Goal: Task Accomplishment & Management: Use online tool/utility

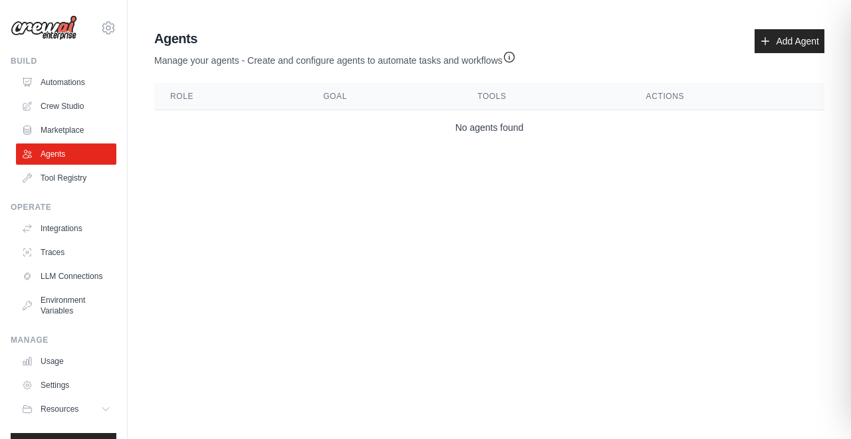
click at [181, 160] on main "Agent Usage Guide To use an agent in your CrewAI project, you can initialize it…" at bounding box center [489, 89] width 723 height 179
click at [55, 281] on link "LLM Connections" at bounding box center [67, 276] width 100 height 21
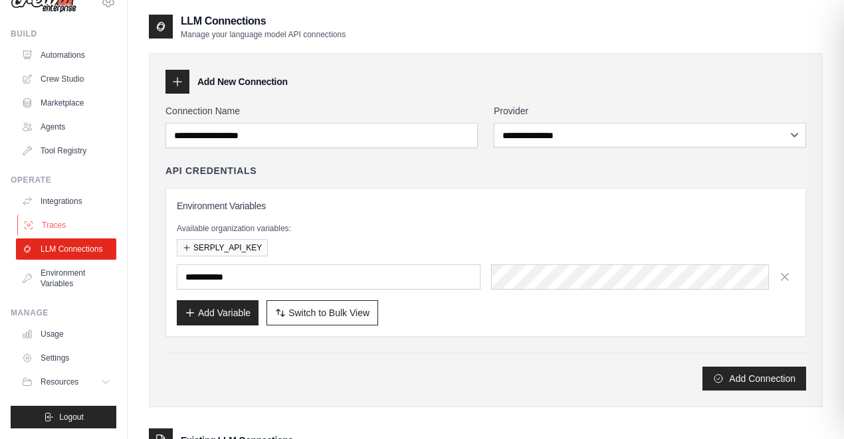
click at [62, 215] on link "Traces" at bounding box center [67, 225] width 100 height 21
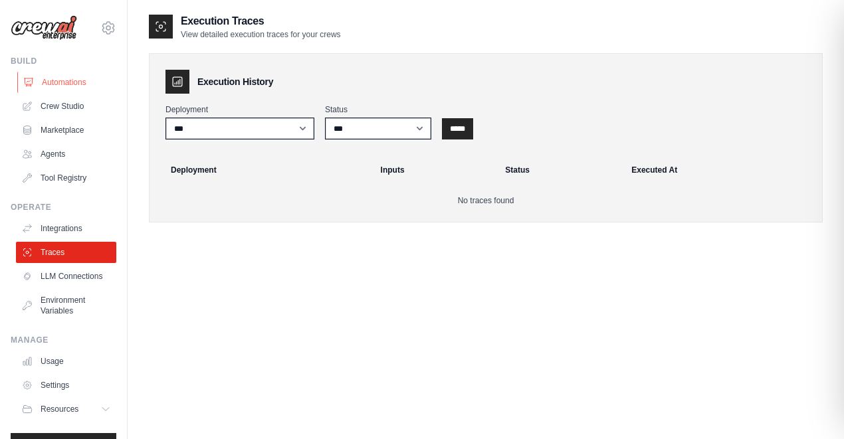
click at [69, 78] on link "Automations" at bounding box center [67, 82] width 100 height 21
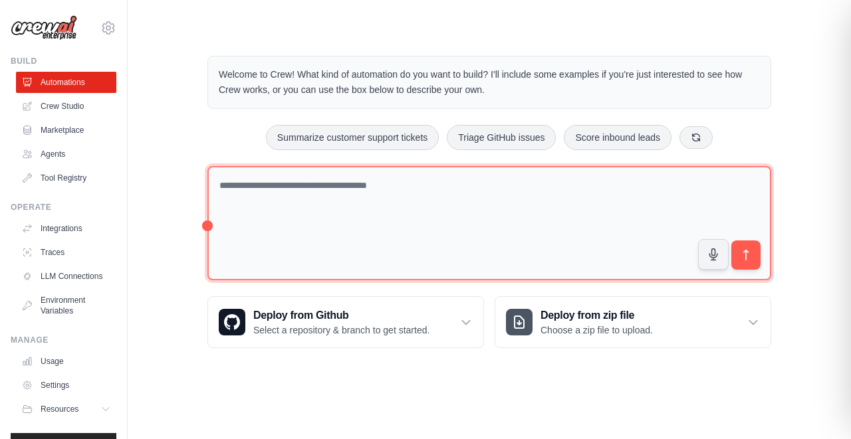
click at [319, 205] on textarea at bounding box center [489, 223] width 564 height 115
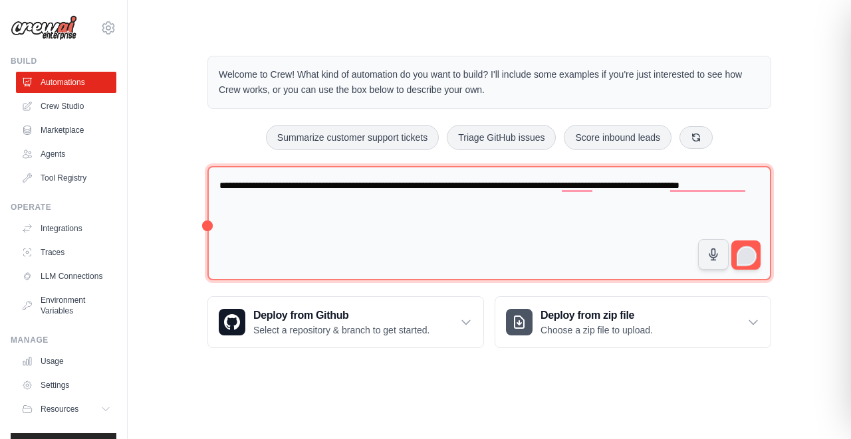
type textarea "**********"
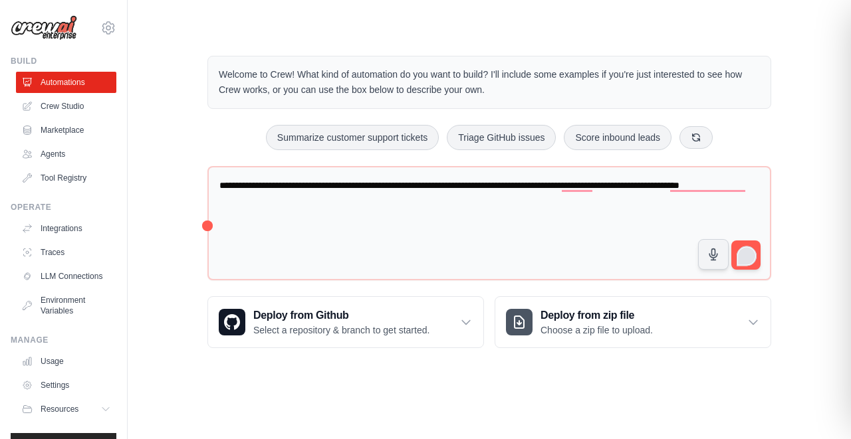
click at [744, 256] on div "2" at bounding box center [747, 256] width 18 height 18
click at [745, 256] on div "2" at bounding box center [746, 255] width 15 height 15
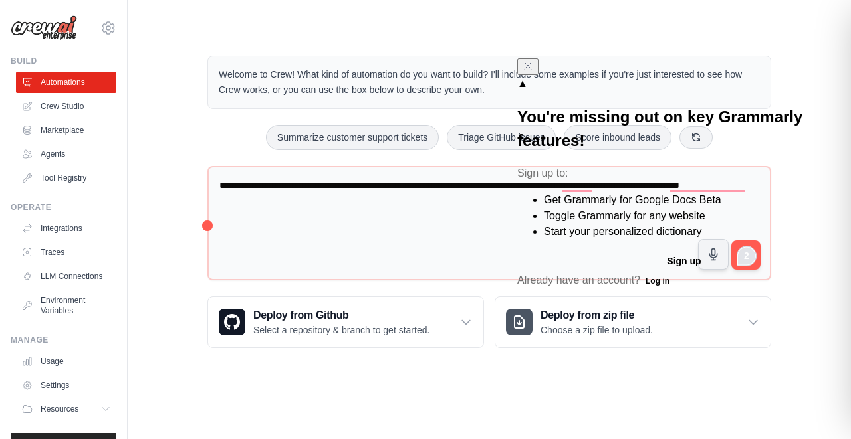
click at [782, 138] on div "**********" at bounding box center [489, 202] width 596 height 335
click at [533, 71] on icon "Close" at bounding box center [527, 65] width 11 height 11
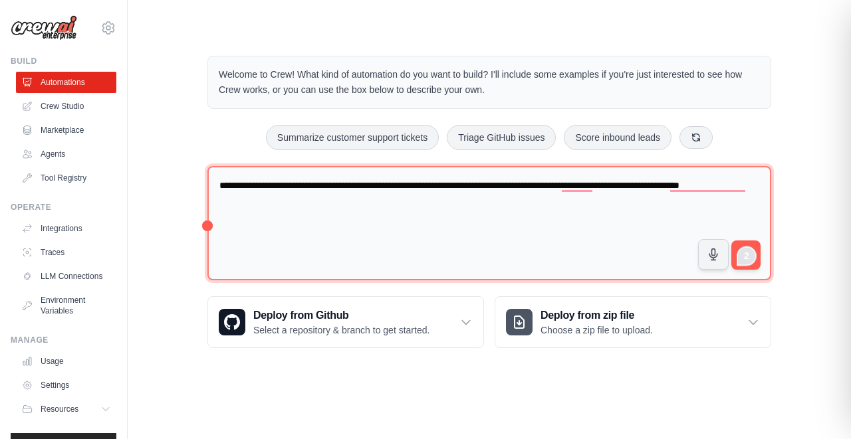
click at [392, 202] on textarea "**********" at bounding box center [489, 223] width 564 height 115
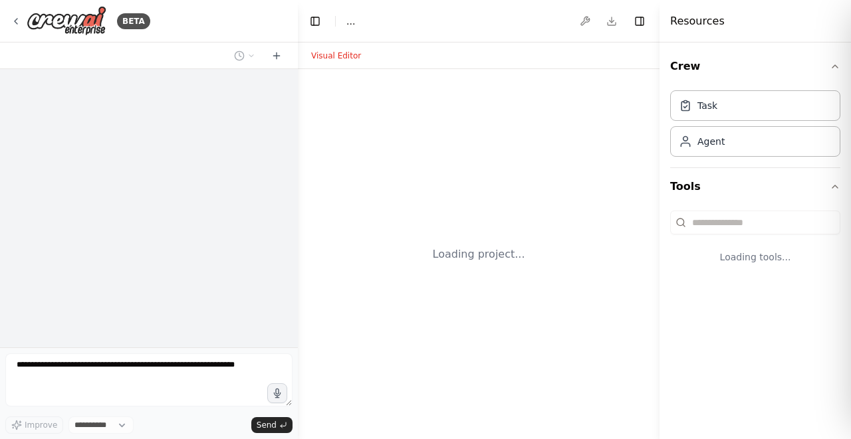
select select "****"
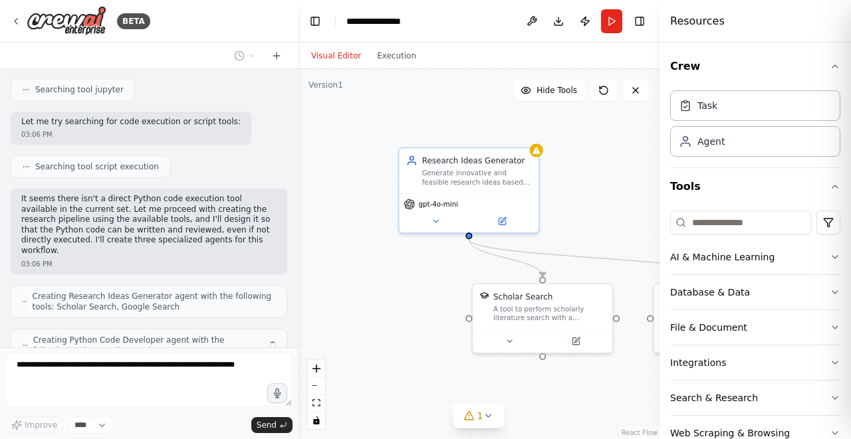
scroll to position [716, 0]
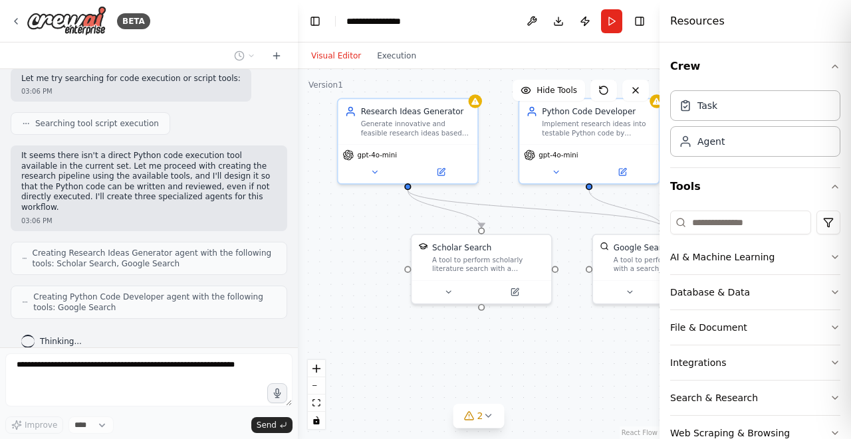
drag, startPoint x: 433, startPoint y: 310, endPoint x: 332, endPoint y: 243, distance: 121.7
click at [332, 243] on div ".deletable-edge-delete-btn { width: 20px; height: 20px; border: 0px solid #ffff…" at bounding box center [479, 254] width 362 height 370
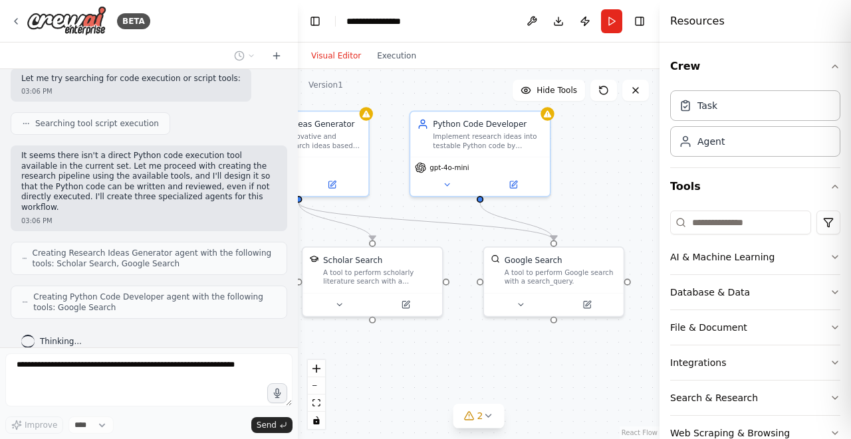
drag, startPoint x: 585, startPoint y: 346, endPoint x: 516, endPoint y: 378, distance: 75.9
click at [516, 378] on div ".deletable-edge-delete-btn { width: 20px; height: 20px; border: 0px solid #ffff…" at bounding box center [479, 254] width 362 height 370
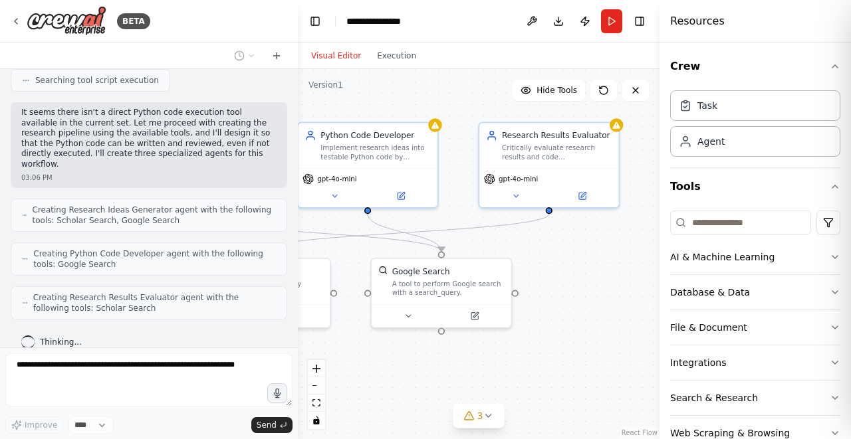
drag, startPoint x: 581, startPoint y: 204, endPoint x: 465, endPoint y: 216, distance: 116.3
click at [465, 216] on div ".deletable-edge-delete-btn { width: 20px; height: 20px; border: 0px solid #ffff…" at bounding box center [479, 254] width 362 height 370
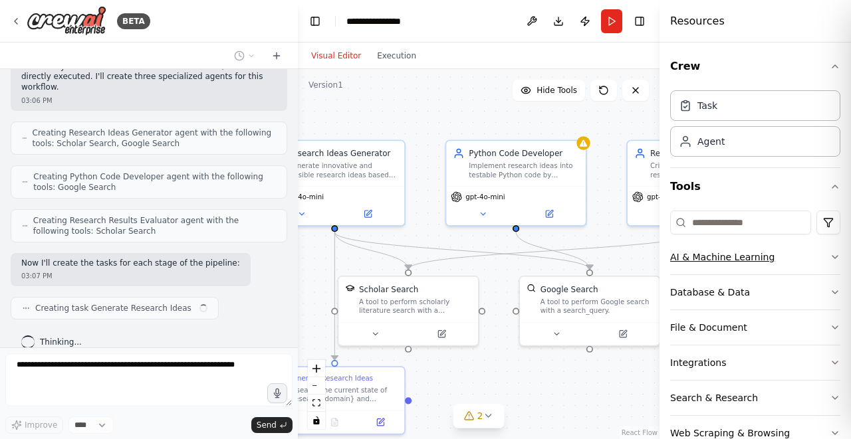
drag, startPoint x: 528, startPoint y: 255, endPoint x: 703, endPoint y: 273, distance: 175.7
click at [703, 273] on div "BETA Automate research ideas pipeline - where ideas are generated, then tested …" at bounding box center [425, 219] width 851 height 439
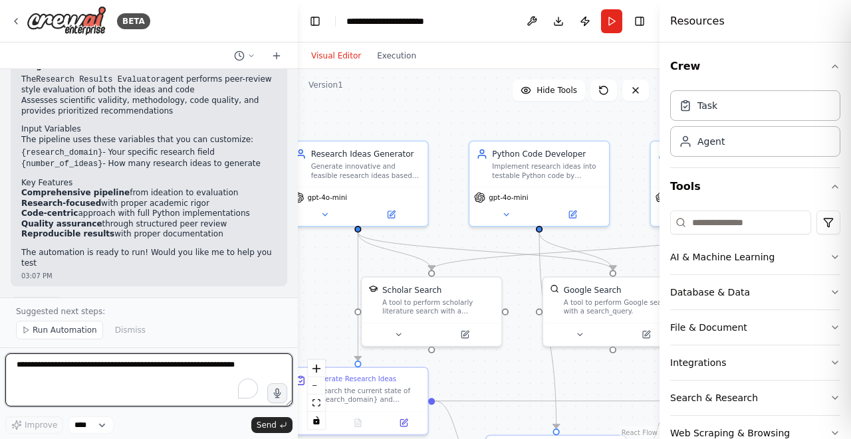
scroll to position [1469, 0]
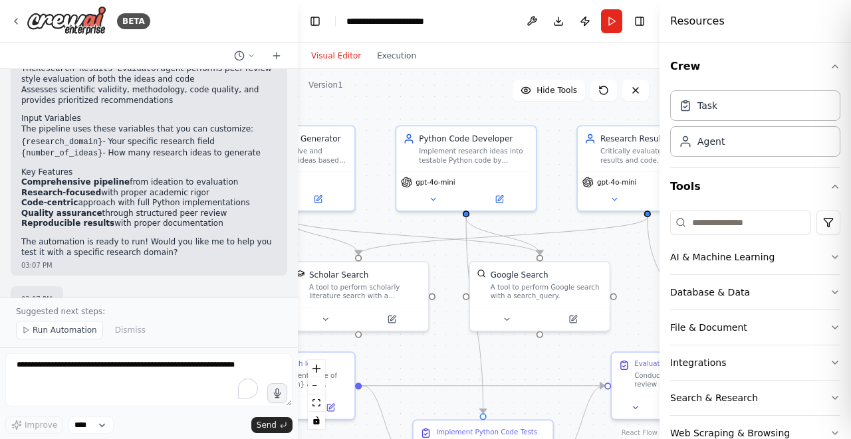
drag, startPoint x: 455, startPoint y: 104, endPoint x: 360, endPoint y: 87, distance: 95.8
click at [360, 87] on div ".deletable-edge-delete-btn { width: 20px; height: 20px; border: 0px solid #ffff…" at bounding box center [479, 254] width 362 height 370
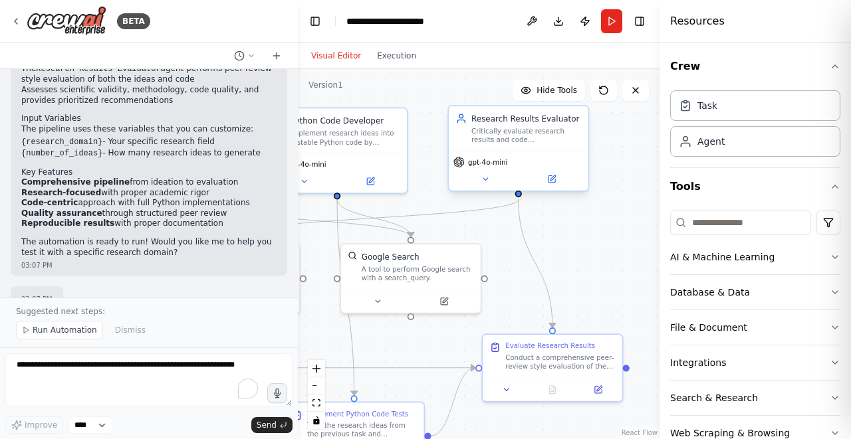
drag, startPoint x: 536, startPoint y: 173, endPoint x: 452, endPoint y: 166, distance: 84.1
click at [428, 156] on div ".deletable-edge-delete-btn { width: 20px; height: 20px; border: 0px solid #ffff…" at bounding box center [479, 254] width 362 height 370
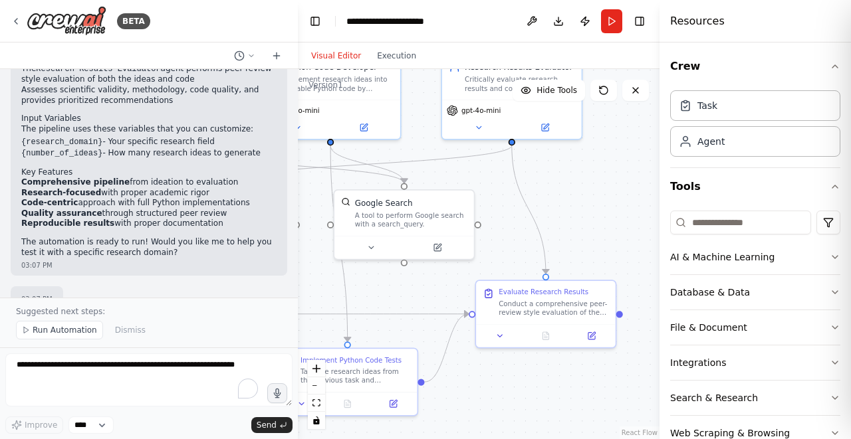
drag, startPoint x: 600, startPoint y: 241, endPoint x: 588, endPoint y: 168, distance: 74.8
click at [588, 168] on div ".deletable-edge-delete-btn { width: 20px; height: 20px; border: 0px solid #ffff…" at bounding box center [479, 254] width 362 height 370
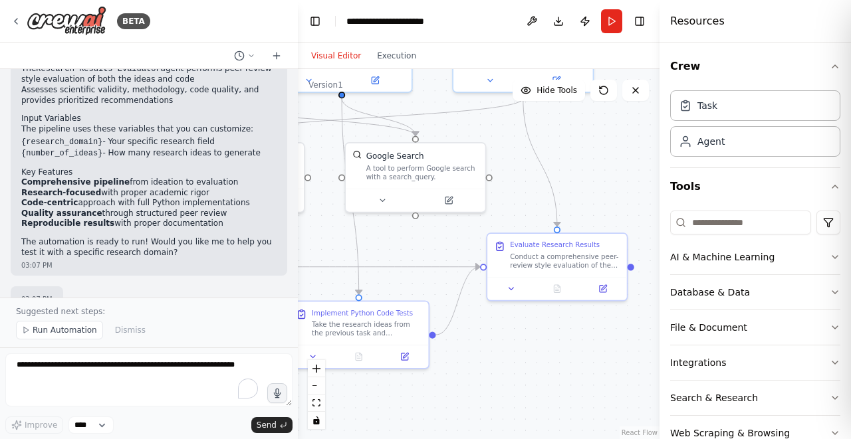
drag, startPoint x: 610, startPoint y: 205, endPoint x: 627, endPoint y: 177, distance: 31.9
click at [627, 177] on div ".deletable-edge-delete-btn { width: 20px; height: 20px; border: 0px solid #ffff…" at bounding box center [479, 254] width 362 height 370
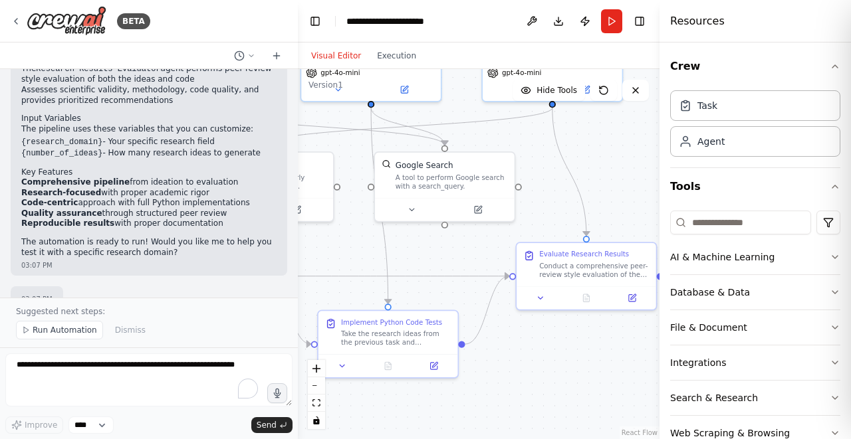
drag, startPoint x: 600, startPoint y: 175, endPoint x: 631, endPoint y: 185, distance: 32.2
click at [631, 185] on div ".deletable-edge-delete-btn { width: 20px; height: 20px; border: 0px solid #ffff…" at bounding box center [479, 254] width 362 height 370
click at [71, 338] on button "Run Automation" at bounding box center [59, 330] width 87 height 19
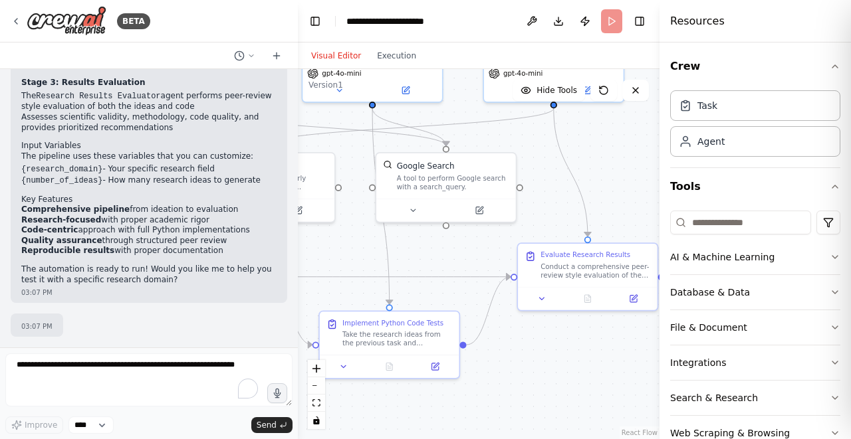
scroll to position [1419, 0]
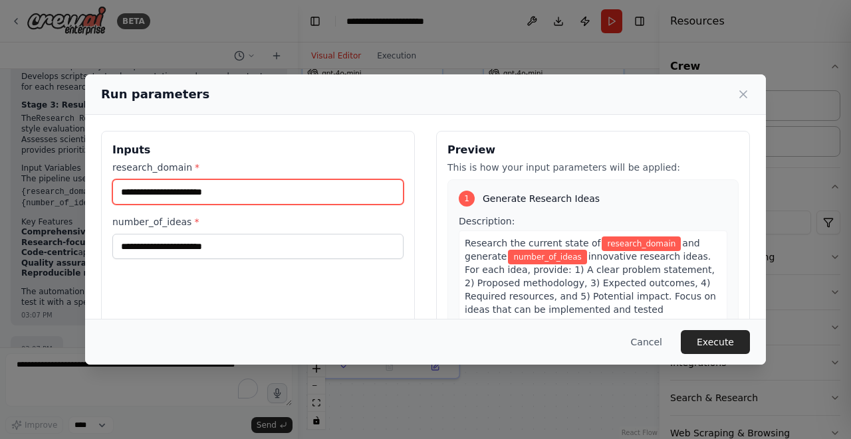
click at [247, 193] on input "research_domain *" at bounding box center [257, 191] width 291 height 25
type input "**********"
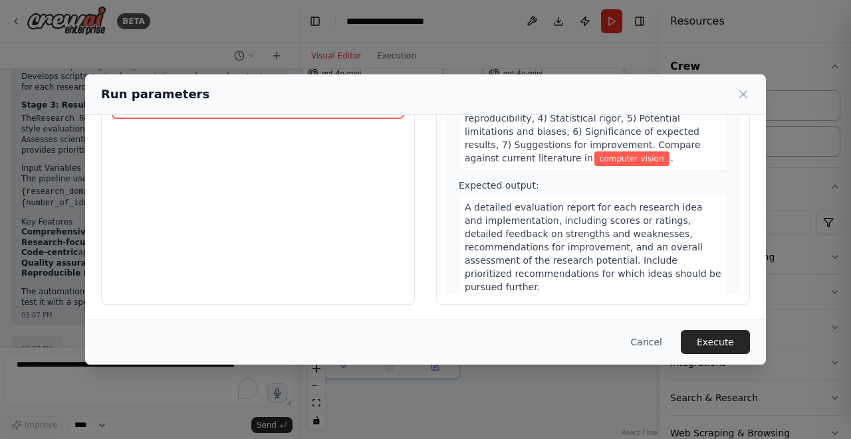
scroll to position [142, 0]
type input "*"
click at [734, 89] on div "Run parameters" at bounding box center [425, 94] width 649 height 19
click at [743, 93] on icon at bounding box center [743, 94] width 13 height 13
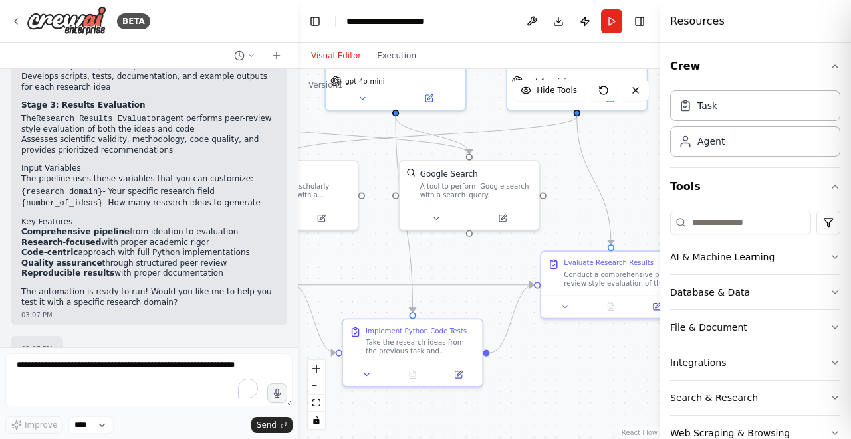
drag, startPoint x: 404, startPoint y: 243, endPoint x: 530, endPoint y: 277, distance: 131.2
click at [522, 275] on div ".deletable-edge-delete-btn { width: 20px; height: 20px; border: 0px solid #ffff…" at bounding box center [479, 254] width 362 height 370
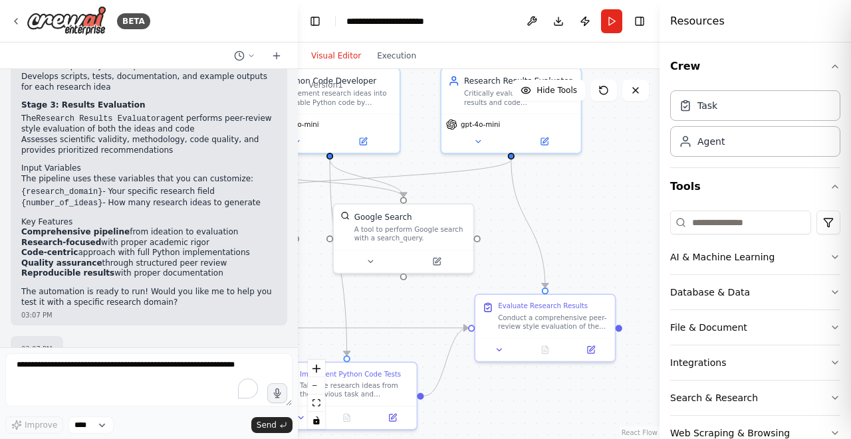
drag, startPoint x: 530, startPoint y: 279, endPoint x: 342, endPoint y: 300, distance: 189.3
click at [342, 299] on div ".deletable-edge-delete-btn { width: 20px; height: 20px; border: 0px solid #ffff…" at bounding box center [479, 254] width 362 height 370
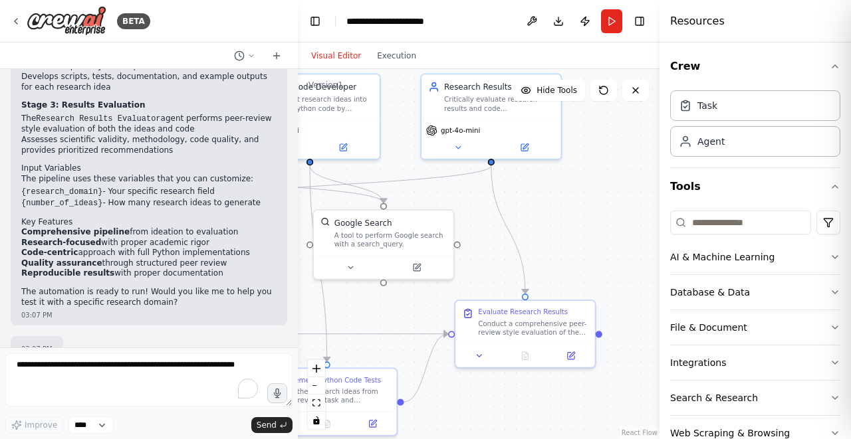
drag, startPoint x: 535, startPoint y: 201, endPoint x: 535, endPoint y: 262, distance: 61.2
click at [535, 261] on div ".deletable-edge-delete-btn { width: 20px; height: 20px; border: 0px solid #ffff…" at bounding box center [479, 254] width 362 height 370
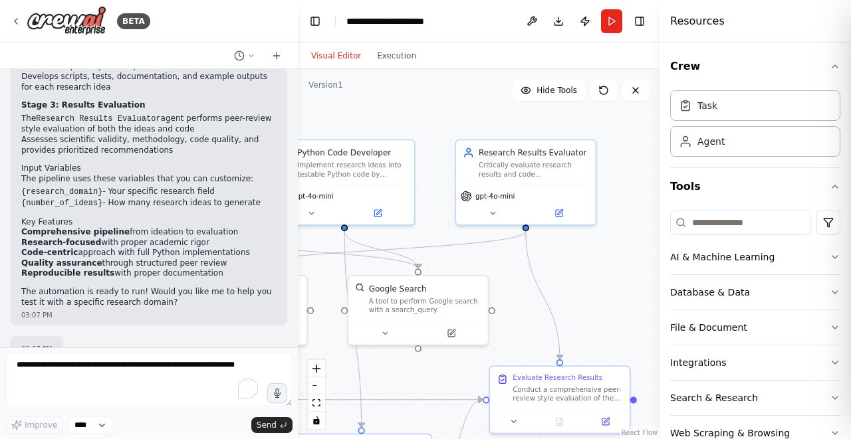
drag, startPoint x: 578, startPoint y: 261, endPoint x: 627, endPoint y: 269, distance: 49.2
click at [620, 269] on div ".deletable-edge-delete-btn { width: 20px; height: 20px; border: 0px solid #ffff…" at bounding box center [479, 254] width 362 height 370
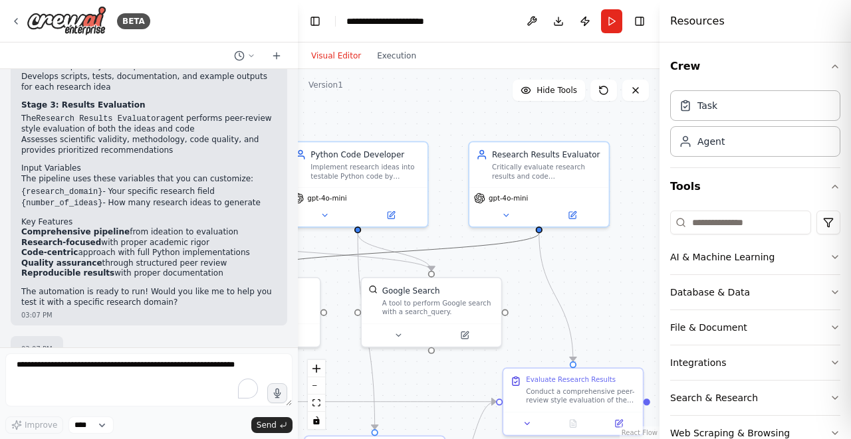
drag, startPoint x: 481, startPoint y: 247, endPoint x: 586, endPoint y: 259, distance: 105.0
click at [581, 258] on div ".deletable-edge-delete-btn { width: 20px; height: 20px; border: 0px solid #ffff…" at bounding box center [479, 254] width 362 height 370
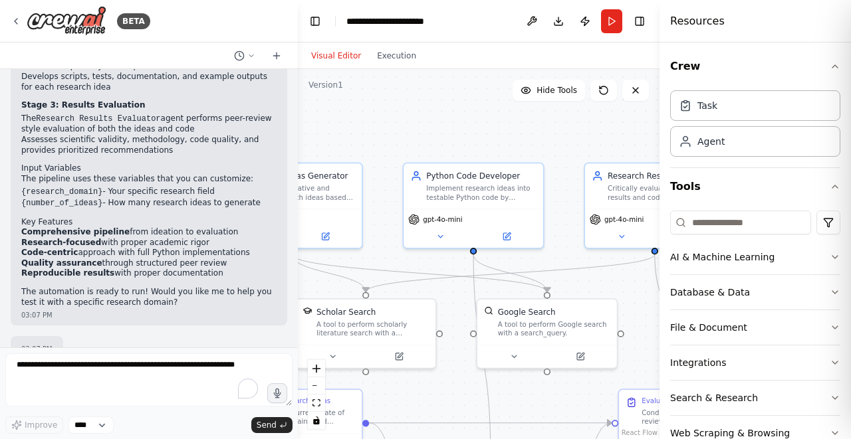
drag, startPoint x: 503, startPoint y: 268, endPoint x: 578, endPoint y: 232, distance: 83.3
click at [639, 290] on div ".deletable-edge-delete-btn { width: 20px; height: 20px; border: 0px solid #ffff…" at bounding box center [479, 254] width 362 height 370
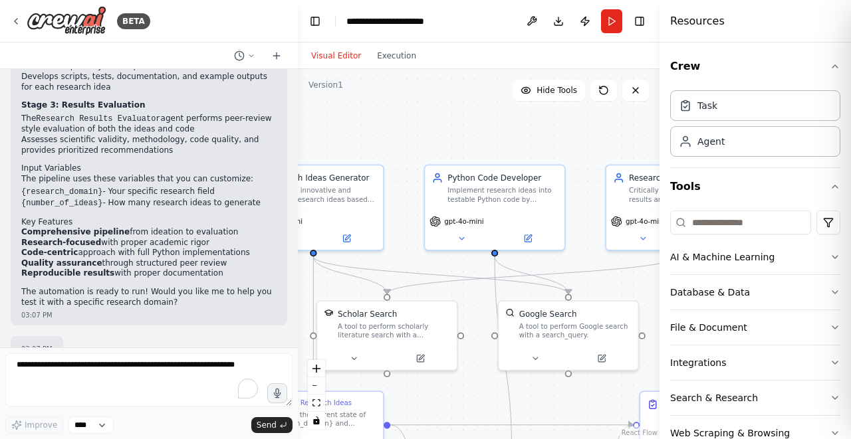
drag, startPoint x: 490, startPoint y: 135, endPoint x: 591, endPoint y: 163, distance: 104.8
click at [602, 165] on div ".deletable-edge-delete-btn { width: 20px; height: 20px; border: 0px solid #ffff…" at bounding box center [479, 254] width 362 height 370
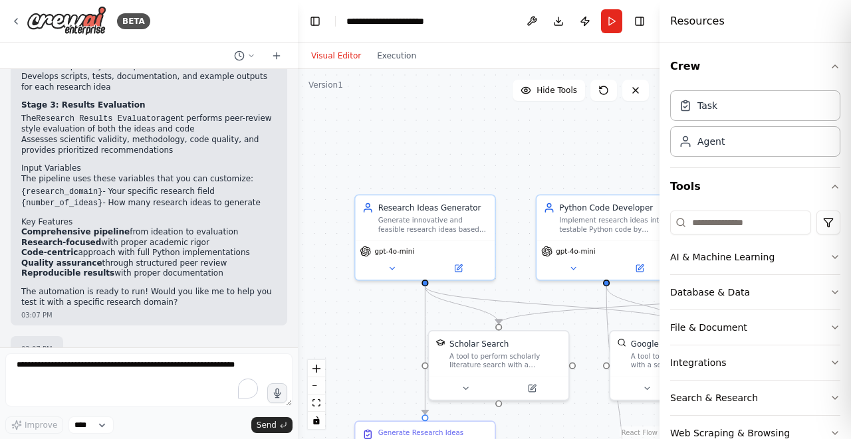
drag, startPoint x: 547, startPoint y: 159, endPoint x: 554, endPoint y: 161, distance: 6.9
click at [554, 161] on div ".deletable-edge-delete-btn { width: 20px; height: 20px; border: 0px solid #ffff…" at bounding box center [479, 254] width 362 height 370
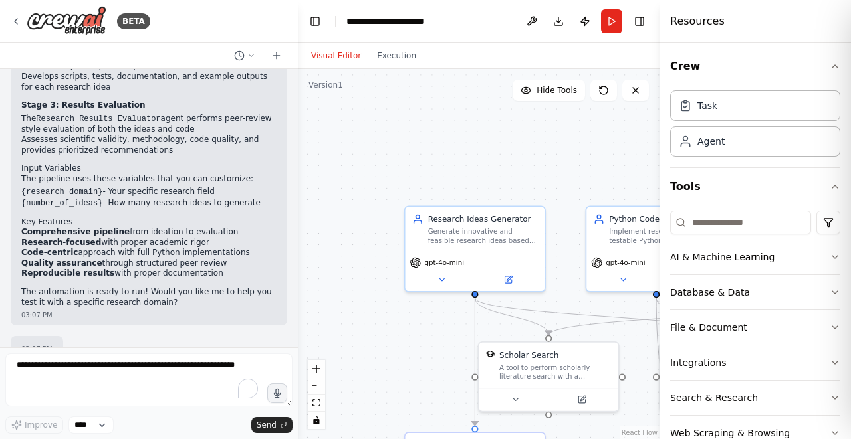
drag, startPoint x: 545, startPoint y: 162, endPoint x: 386, endPoint y: 106, distance: 169.0
click at [388, 106] on div ".deletable-edge-delete-btn { width: 20px; height: 20px; border: 0px solid #ffff…" at bounding box center [479, 254] width 362 height 370
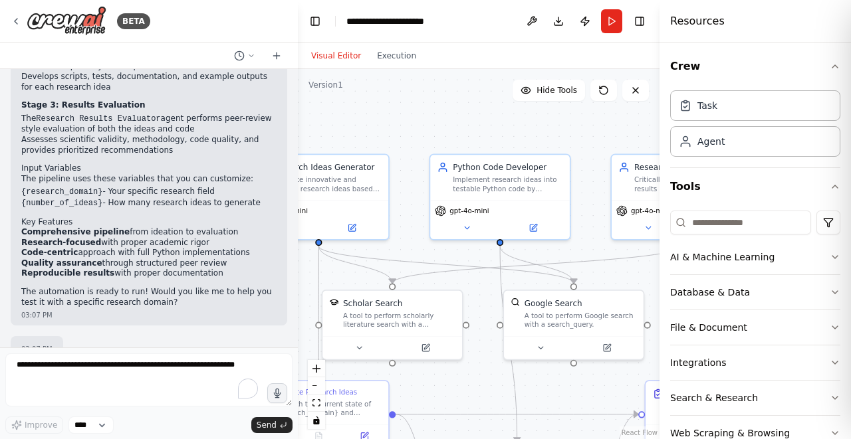
drag, startPoint x: 475, startPoint y: 289, endPoint x: 418, endPoint y: 172, distance: 129.3
click at [427, 183] on div ".deletable-edge-delete-btn { width: 20px; height: 20px; border: 0px solid #ffff…" at bounding box center [479, 254] width 362 height 370
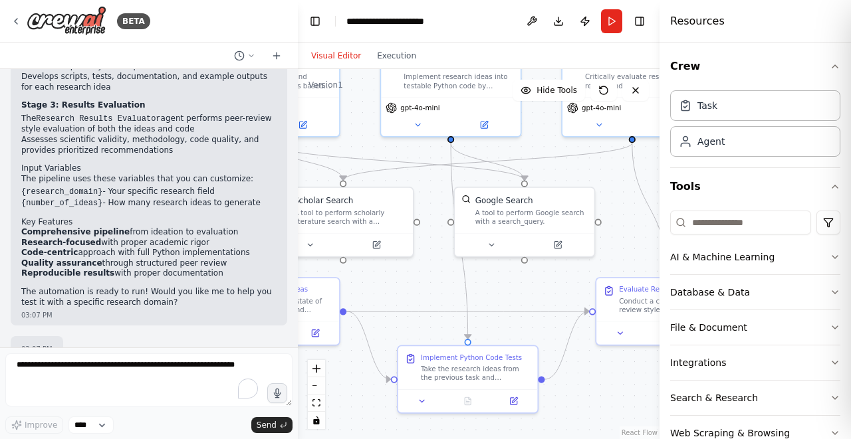
drag, startPoint x: 507, startPoint y: 279, endPoint x: 433, endPoint y: 227, distance: 90.2
click at [456, 240] on div ".deletable-edge-delete-btn { width: 20px; height: 20px; border: 0px solid #ffff…" at bounding box center [479, 254] width 362 height 370
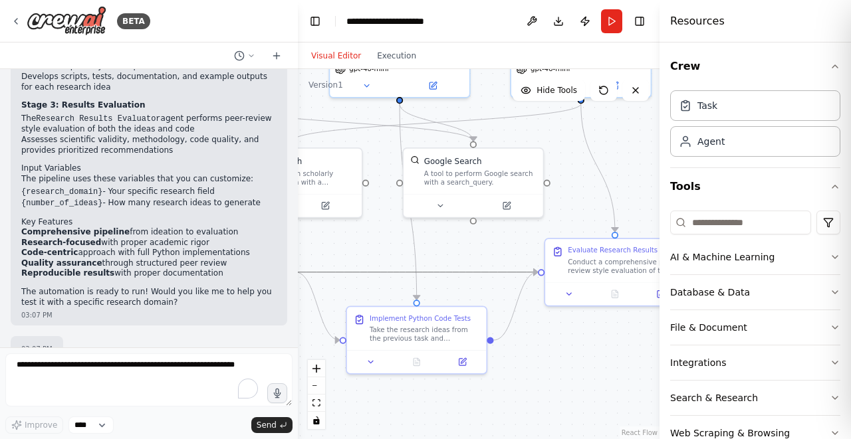
drag, startPoint x: 499, startPoint y: 269, endPoint x: 424, endPoint y: 226, distance: 86.1
click at [424, 226] on div ".deletable-edge-delete-btn { width: 20px; height: 20px; border: 0px solid #ffff…" at bounding box center [479, 254] width 362 height 370
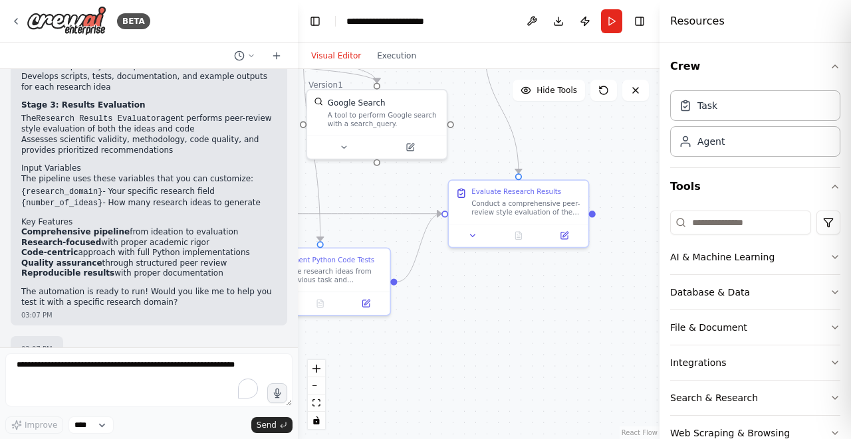
drag, startPoint x: 585, startPoint y: 391, endPoint x: 483, endPoint y: 329, distance: 119.0
click at [483, 329] on div ".deletable-edge-delete-btn { width: 20px; height: 20px; border: 0px solid #ffff…" at bounding box center [479, 254] width 362 height 370
drag, startPoint x: 560, startPoint y: 342, endPoint x: 517, endPoint y: 331, distance: 44.0
click at [524, 332] on div ".deletable-edge-delete-btn { width: 20px; height: 20px; border: 0px solid #ffff…" at bounding box center [479, 254] width 362 height 370
click at [517, 331] on div ".deletable-edge-delete-btn { width: 20px; height: 20px; border: 0px solid #ffff…" at bounding box center [479, 254] width 362 height 370
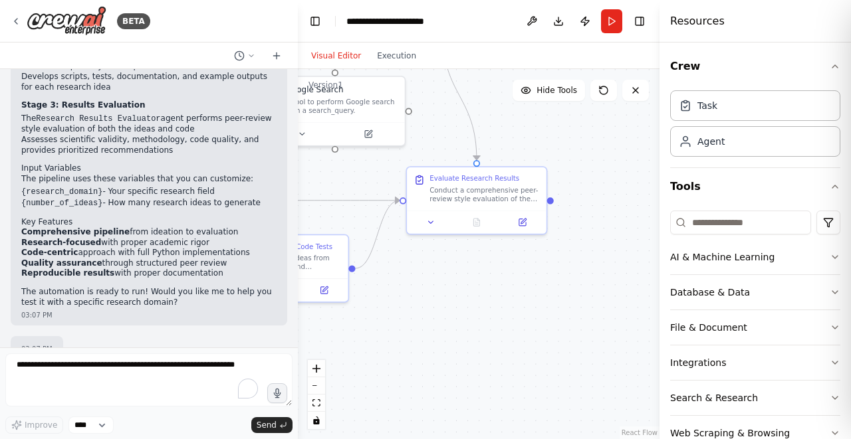
drag, startPoint x: 517, startPoint y: 331, endPoint x: 571, endPoint y: 343, distance: 55.2
click at [571, 343] on div ".deletable-edge-delete-btn { width: 20px; height: 20px; border: 0px solid #ffff…" at bounding box center [479, 254] width 362 height 370
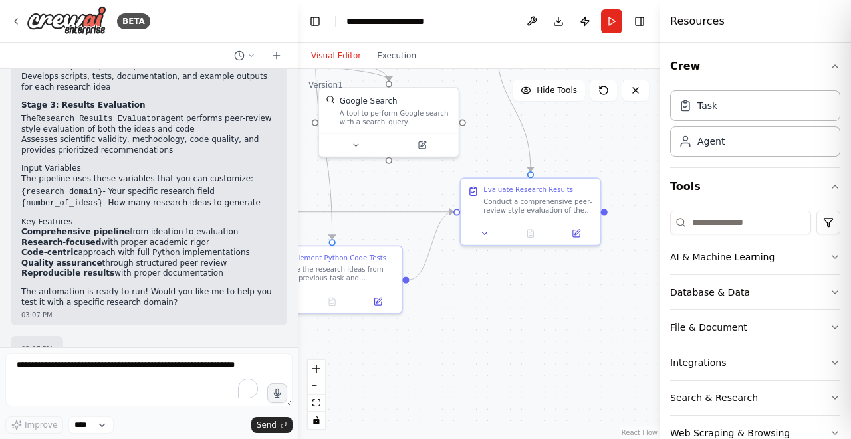
drag, startPoint x: 536, startPoint y: 326, endPoint x: 583, endPoint y: 355, distance: 55.2
click at [582, 355] on div ".deletable-edge-delete-btn { width: 20px; height: 20px; border: 0px solid #ffff…" at bounding box center [479, 254] width 362 height 370
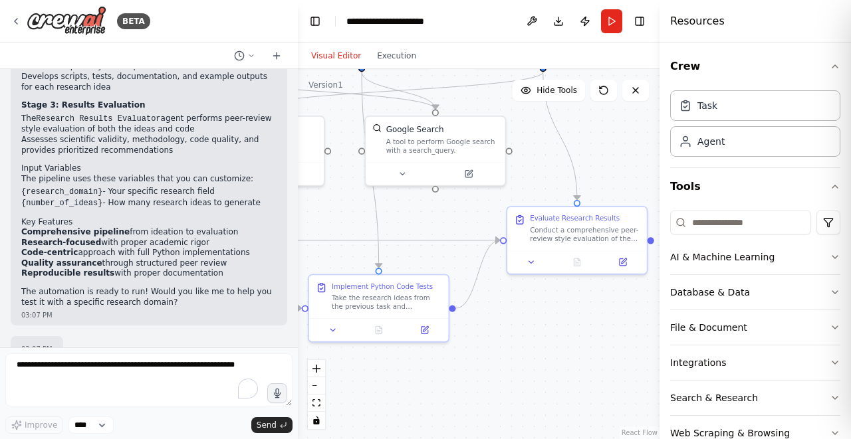
click at [239, 31] on div "BETA" at bounding box center [149, 21] width 298 height 43
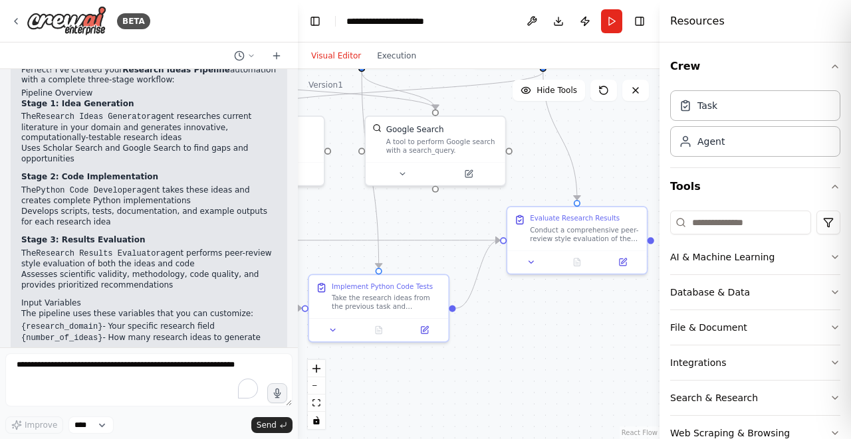
scroll to position [1284, 0]
click at [395, 57] on button "Execution" at bounding box center [396, 56] width 55 height 16
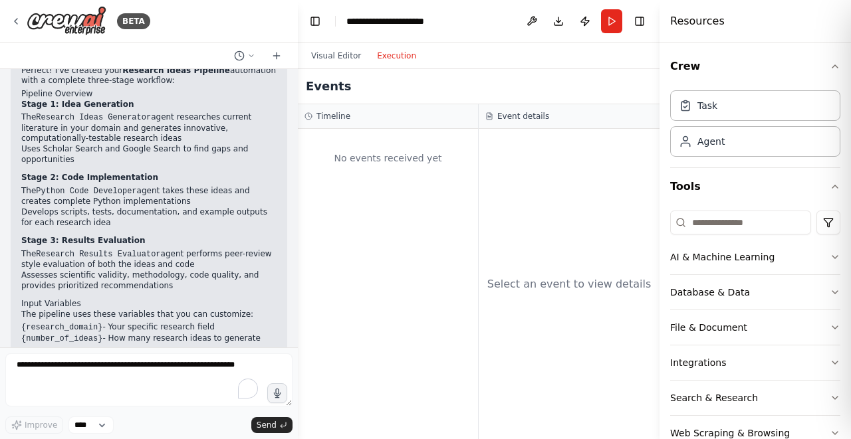
click at [394, 119] on div "Timeline" at bounding box center [387, 116] width 167 height 11
click at [573, 116] on div "Event details" at bounding box center [569, 116] width 168 height 11
click at [612, 25] on button "Run" at bounding box center [611, 21] width 21 height 24
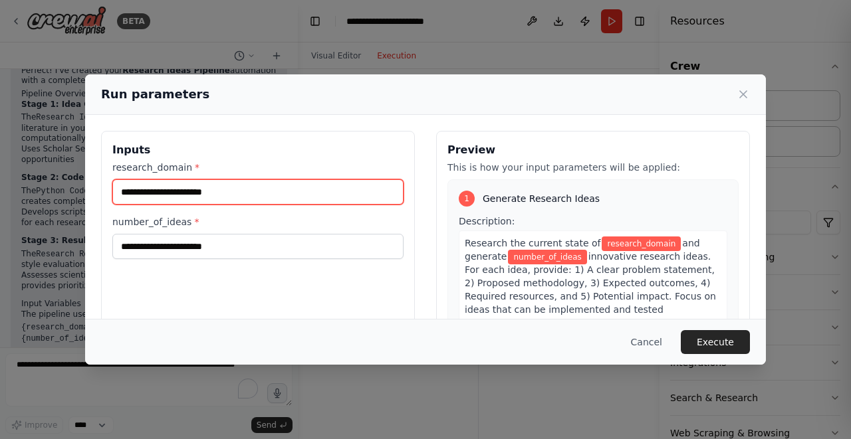
click at [332, 187] on input "research_domain *" at bounding box center [257, 191] width 291 height 25
type input "**********"
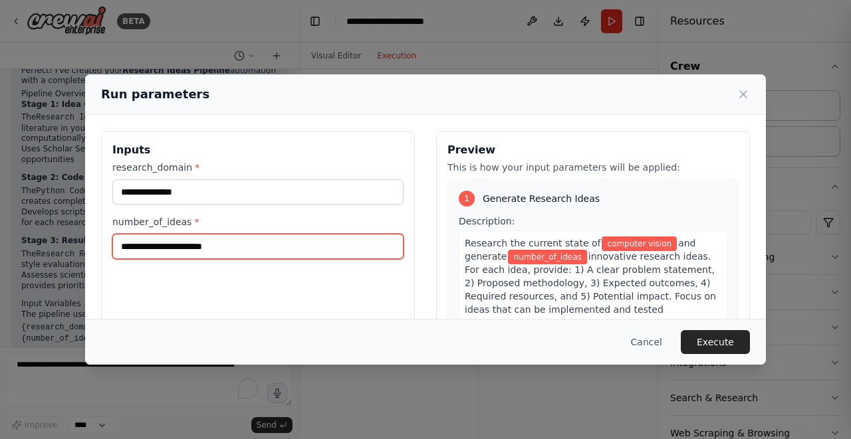
click at [185, 256] on input "number_of_ideas *" at bounding box center [257, 246] width 291 height 25
type input "*"
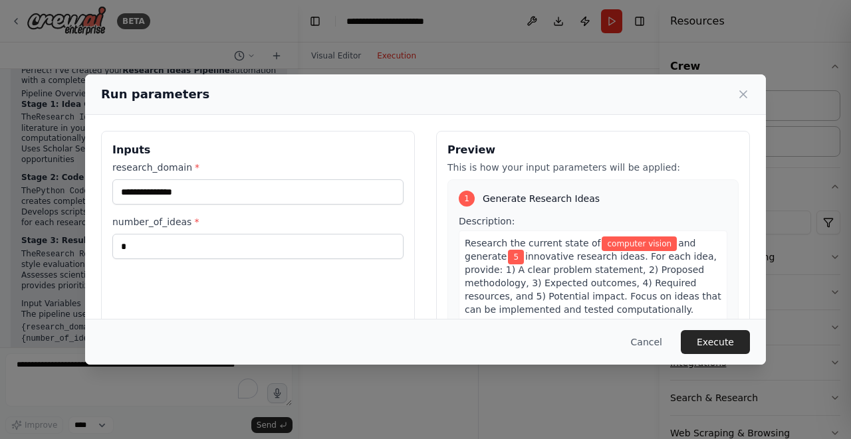
click at [717, 347] on button "Execute" at bounding box center [715, 342] width 69 height 24
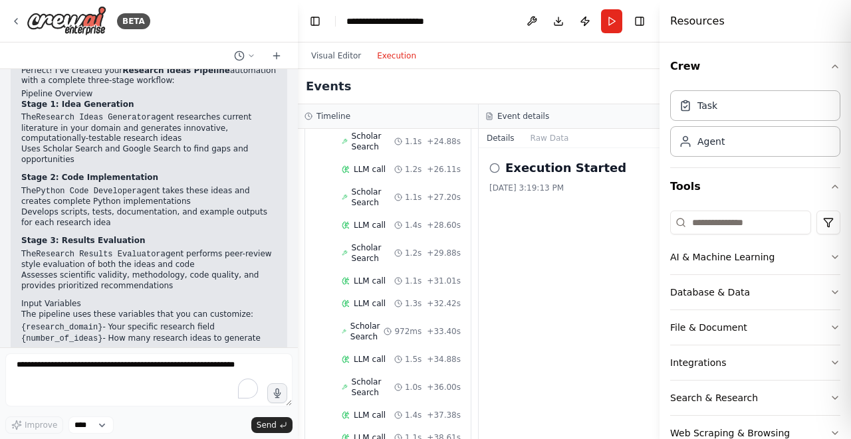
scroll to position [1697, 0]
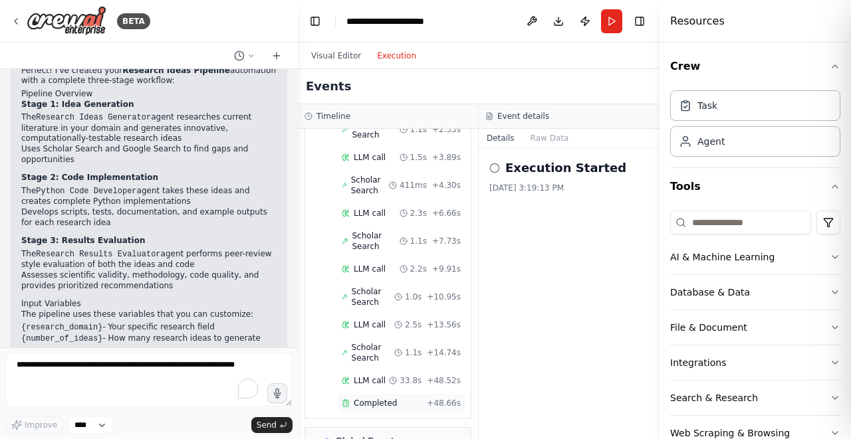
click at [370, 398] on span "Completed" at bounding box center [375, 403] width 43 height 11
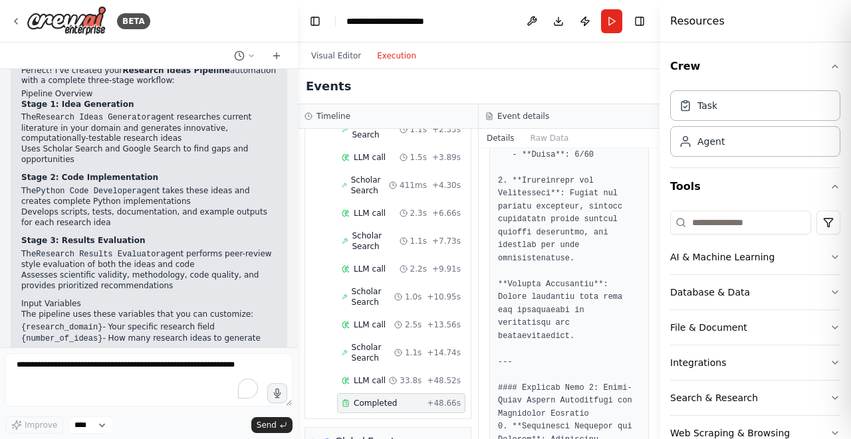
scroll to position [928, 0]
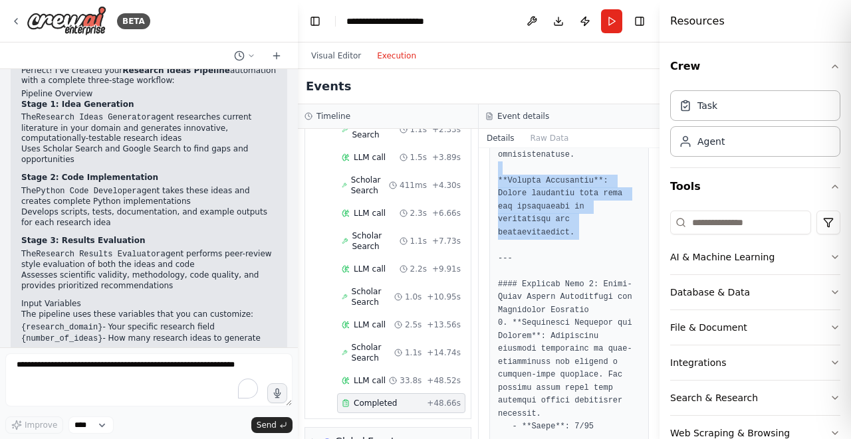
drag, startPoint x: 495, startPoint y: 211, endPoint x: 593, endPoint y: 275, distance: 117.1
drag, startPoint x: 562, startPoint y: 241, endPoint x: 520, endPoint y: 208, distance: 54.0
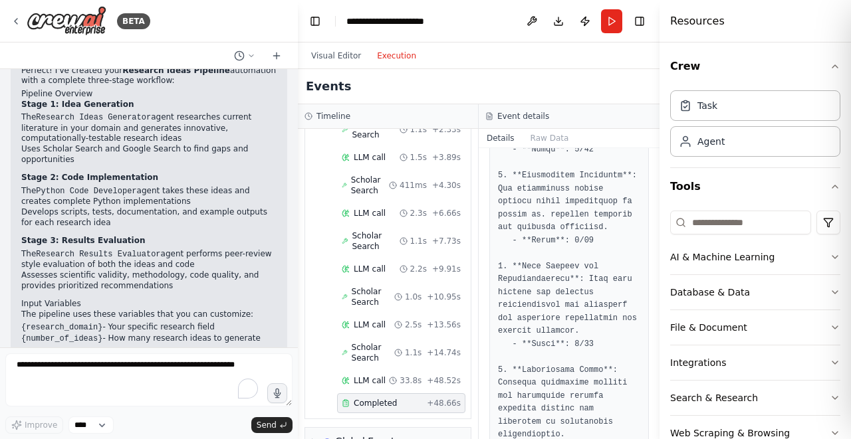
scroll to position [3929, 0]
